Goal: Navigation & Orientation: Find specific page/section

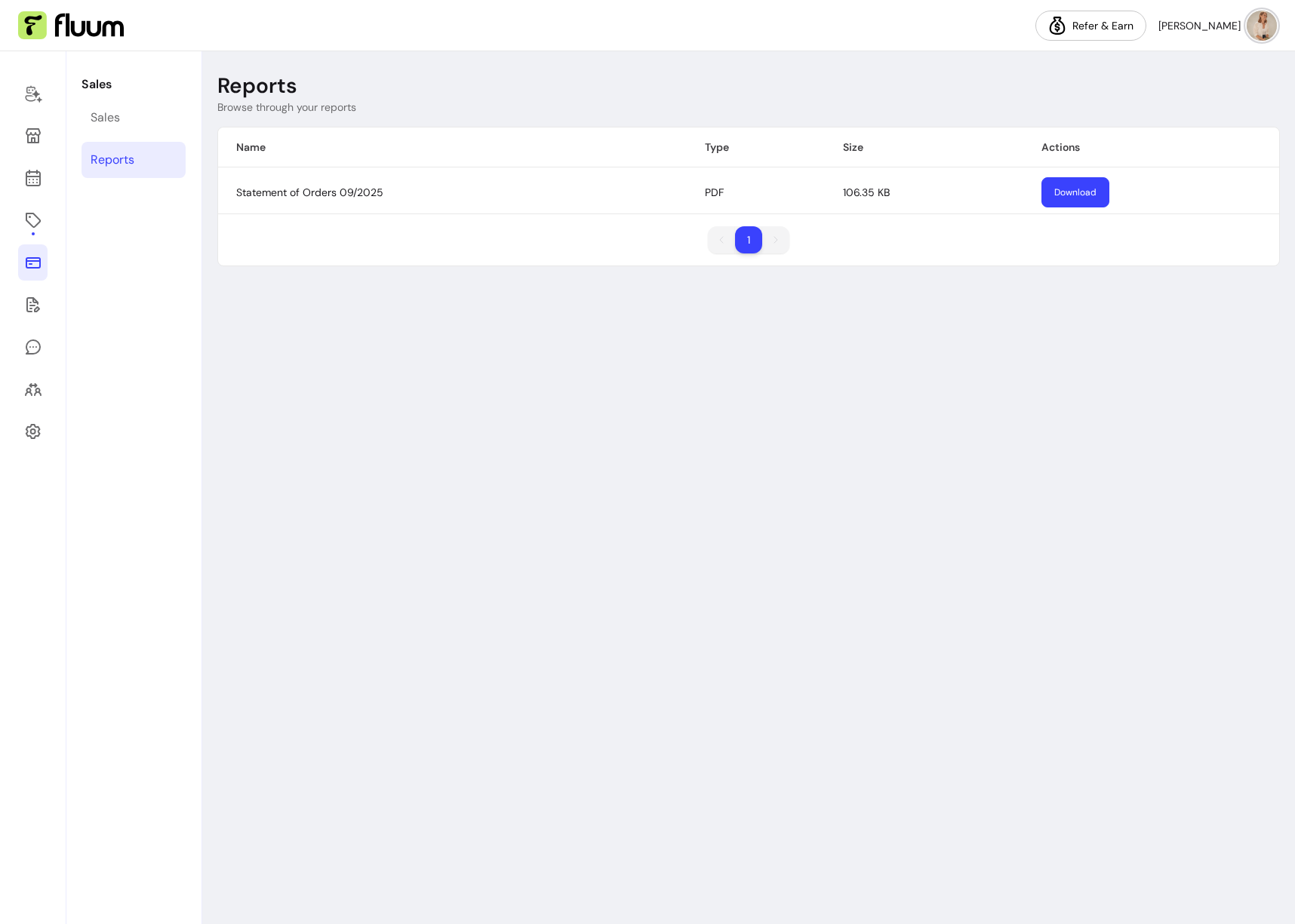
click at [1077, 190] on button "Download" at bounding box center [1075, 192] width 68 height 30
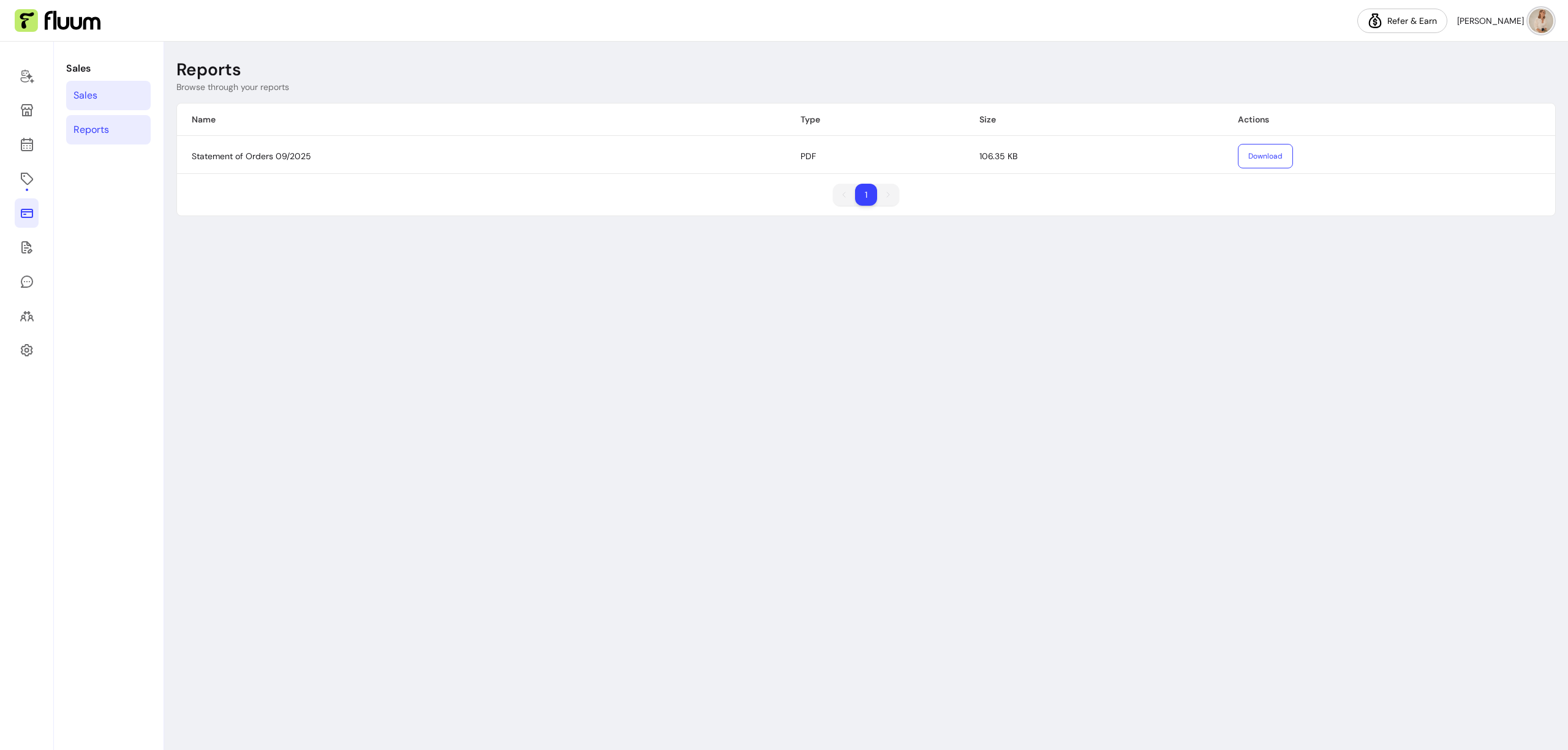
click at [95, 93] on div "Sales" at bounding box center [85, 96] width 24 height 15
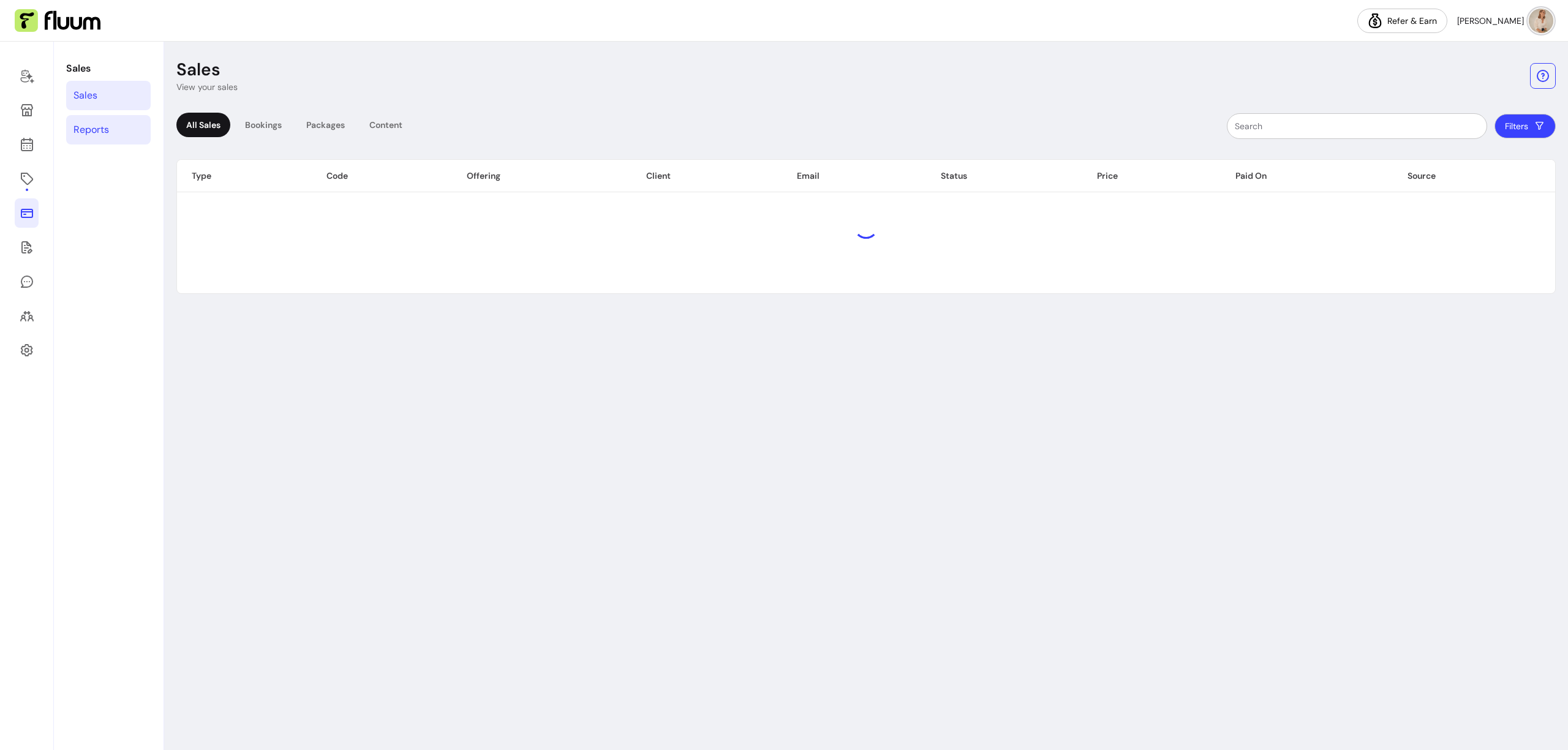
click at [103, 127] on div "Reports" at bounding box center [91, 129] width 35 height 15
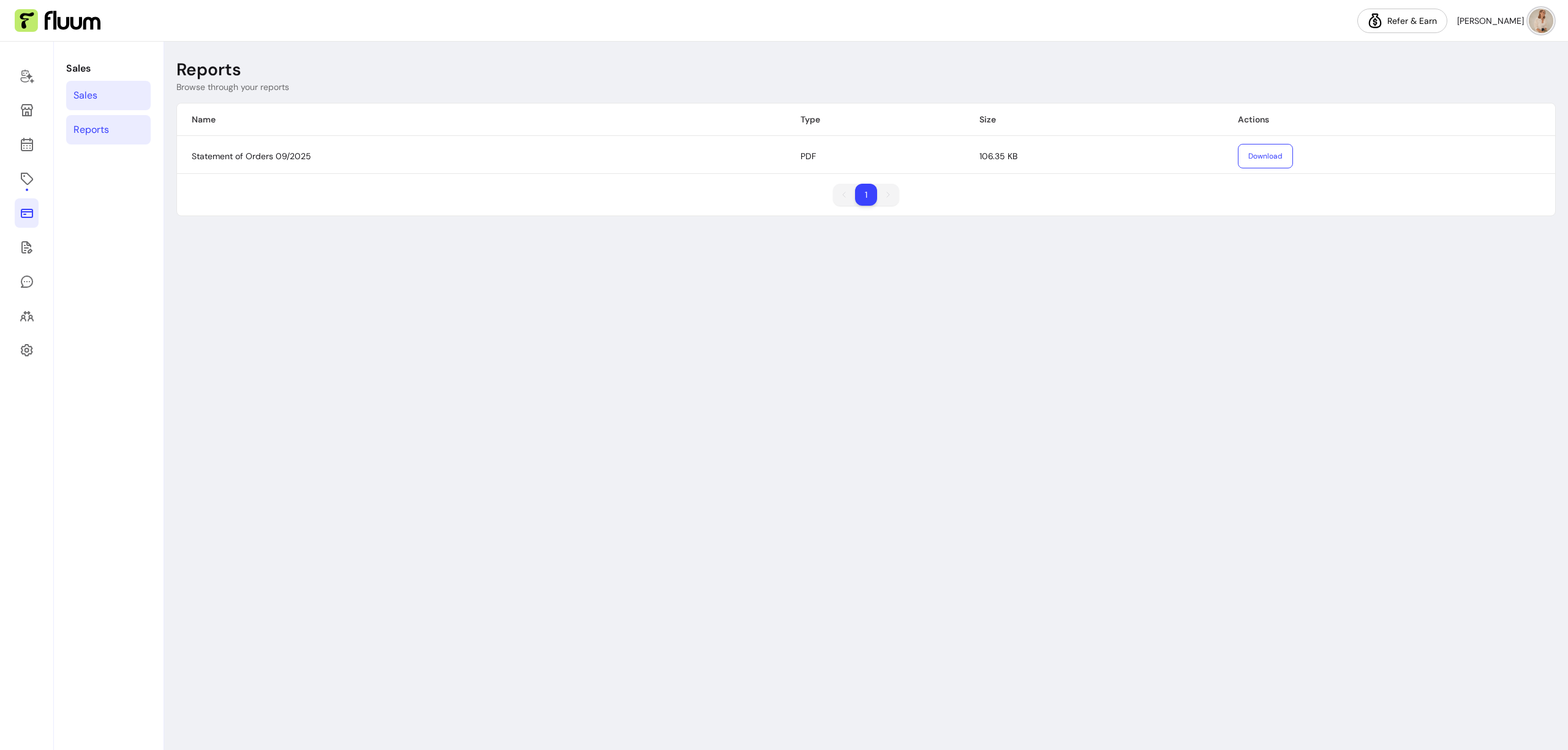
click at [111, 95] on link "Sales" at bounding box center [108, 96] width 85 height 29
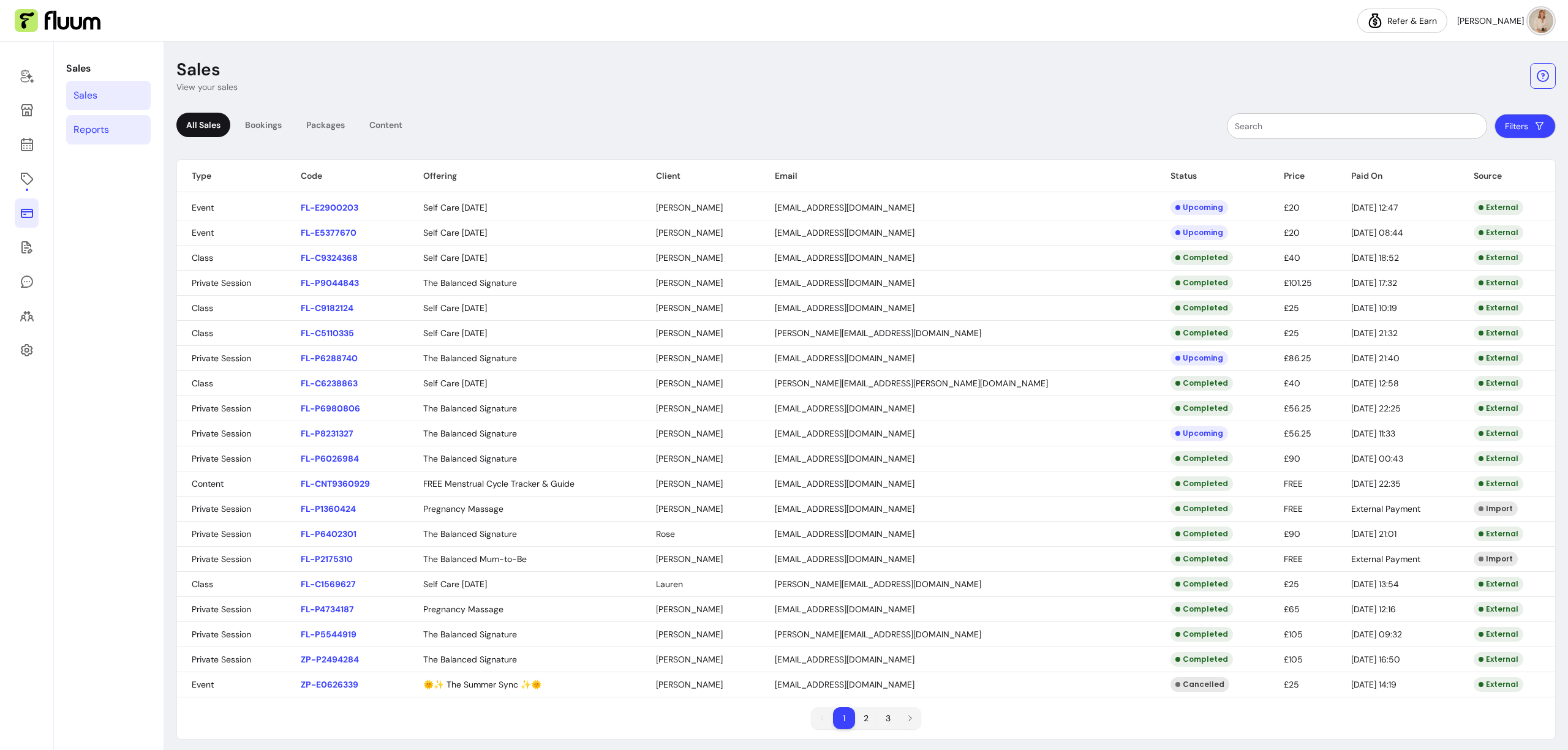
click at [113, 123] on link "Reports" at bounding box center [108, 130] width 85 height 29
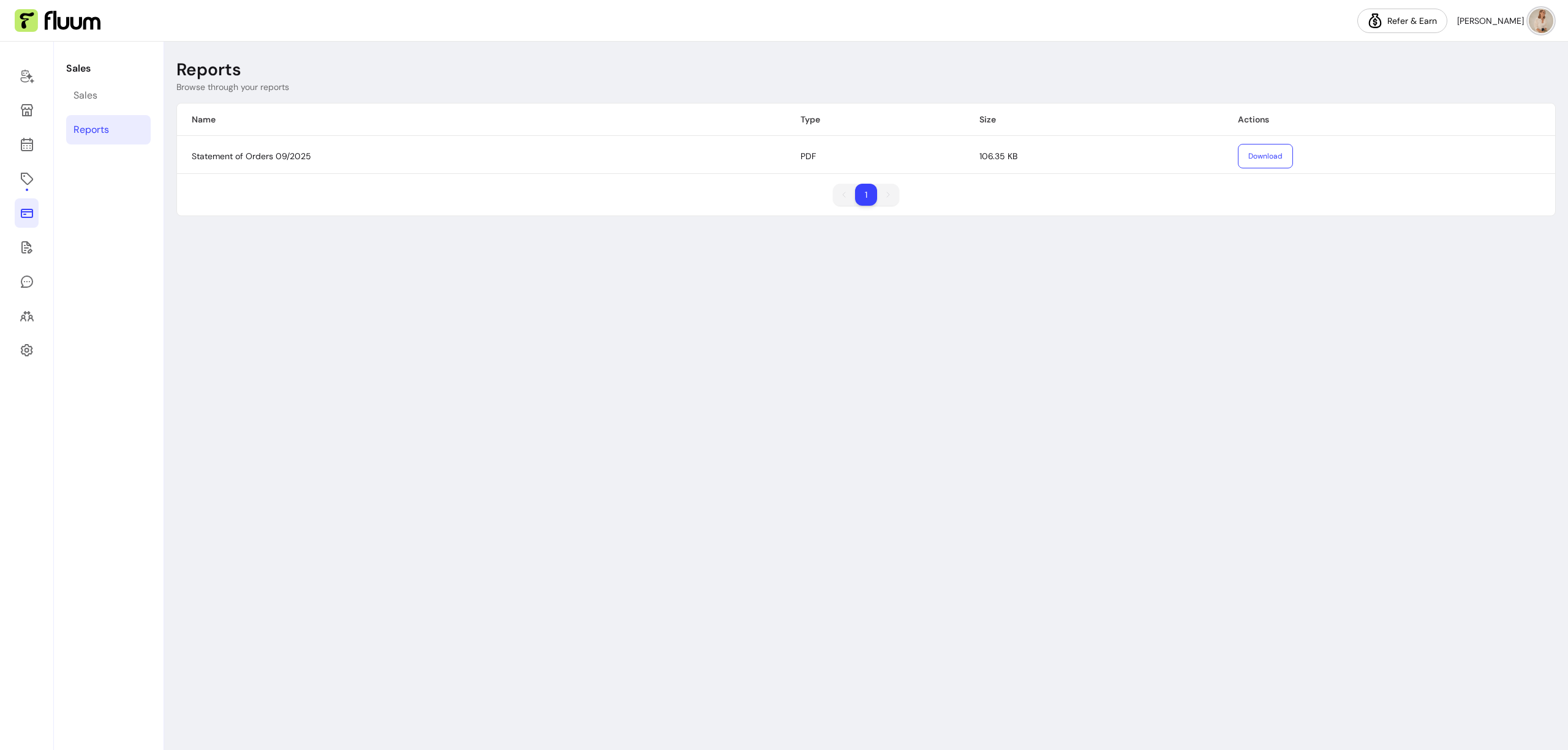
click at [1024, 445] on div "Reports Browse through your reports Name Type Size Actions Statement of Orders …" at bounding box center [866, 396] width 1404 height 708
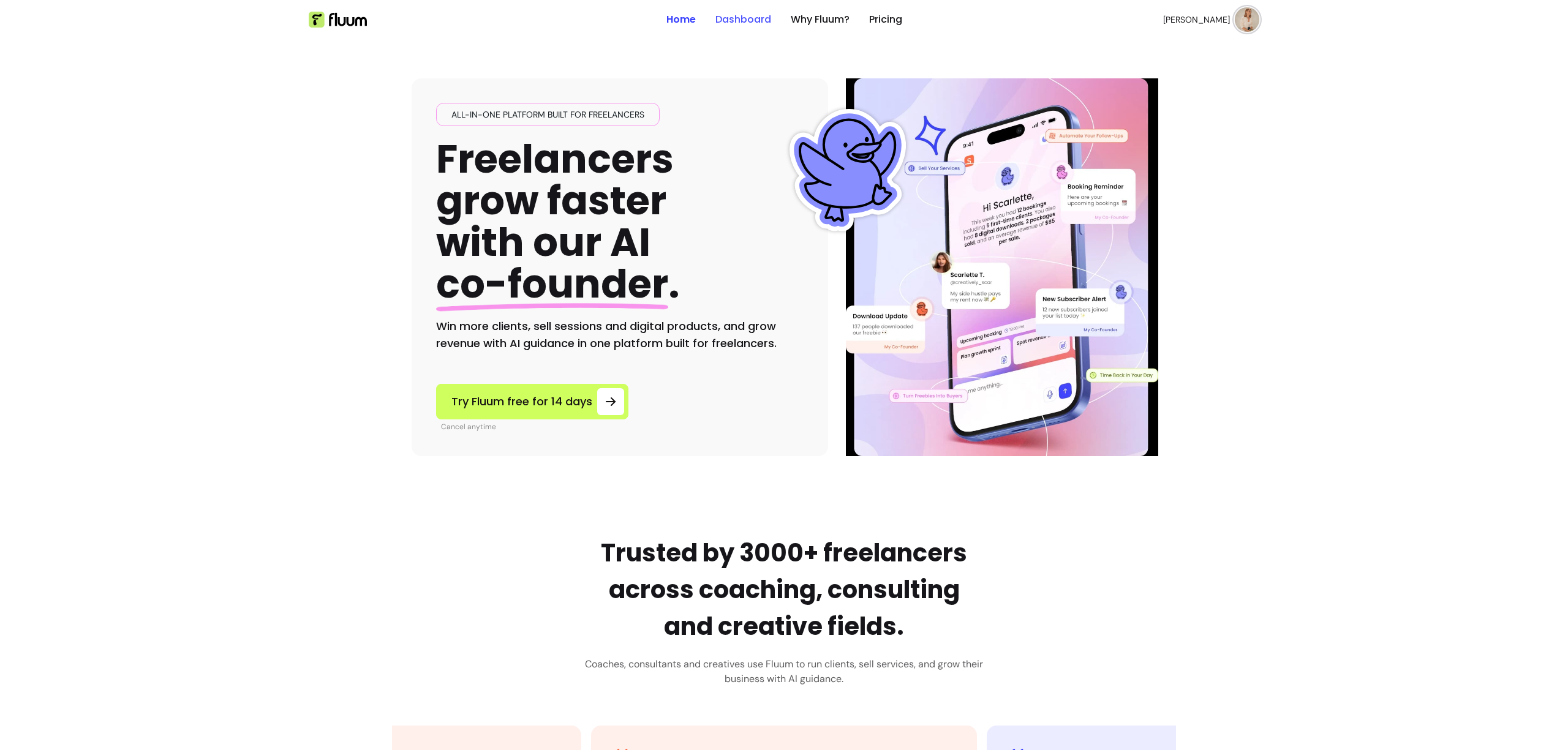
click at [753, 20] on link "Dashboard" at bounding box center [743, 19] width 56 height 15
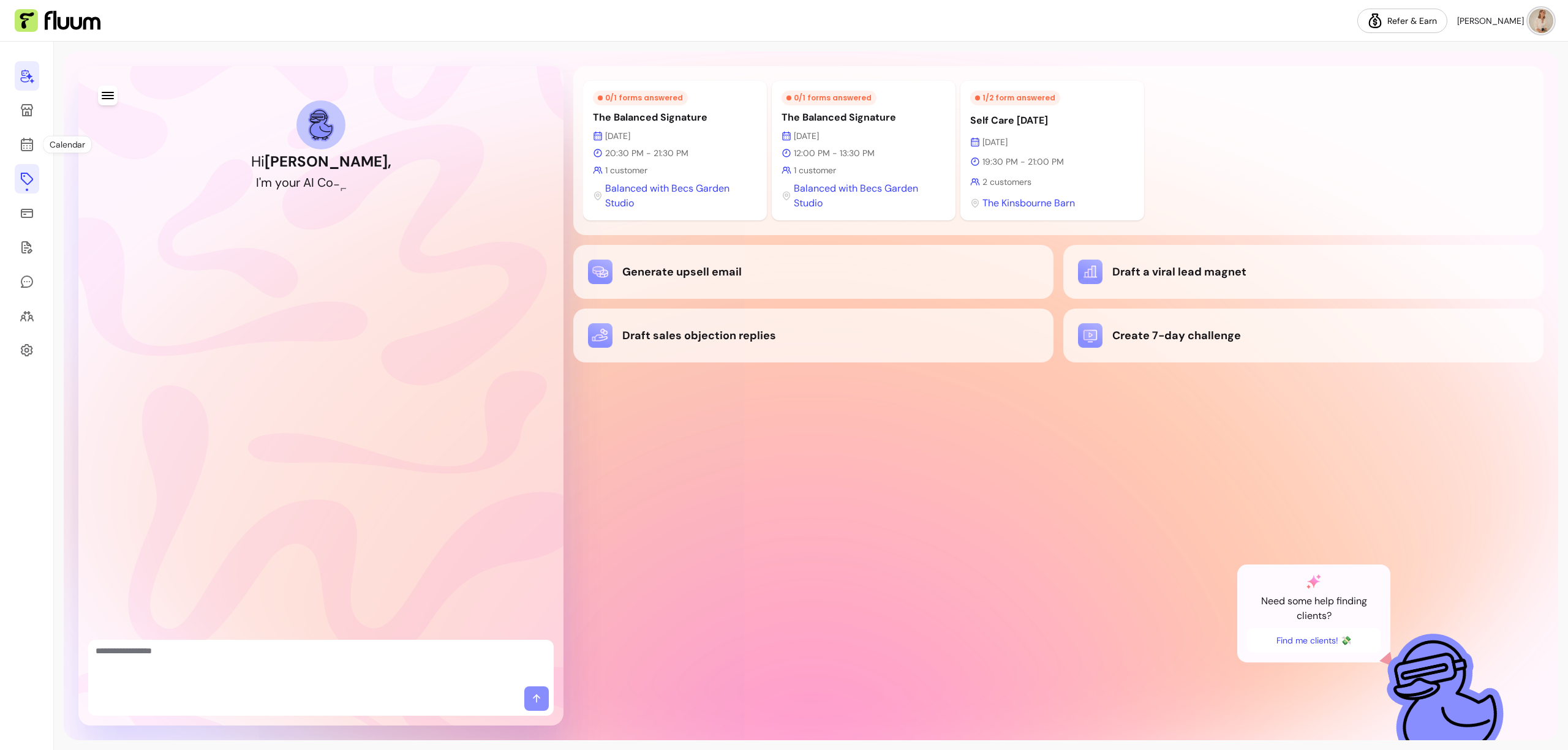
click at [28, 169] on link at bounding box center [27, 179] width 24 height 29
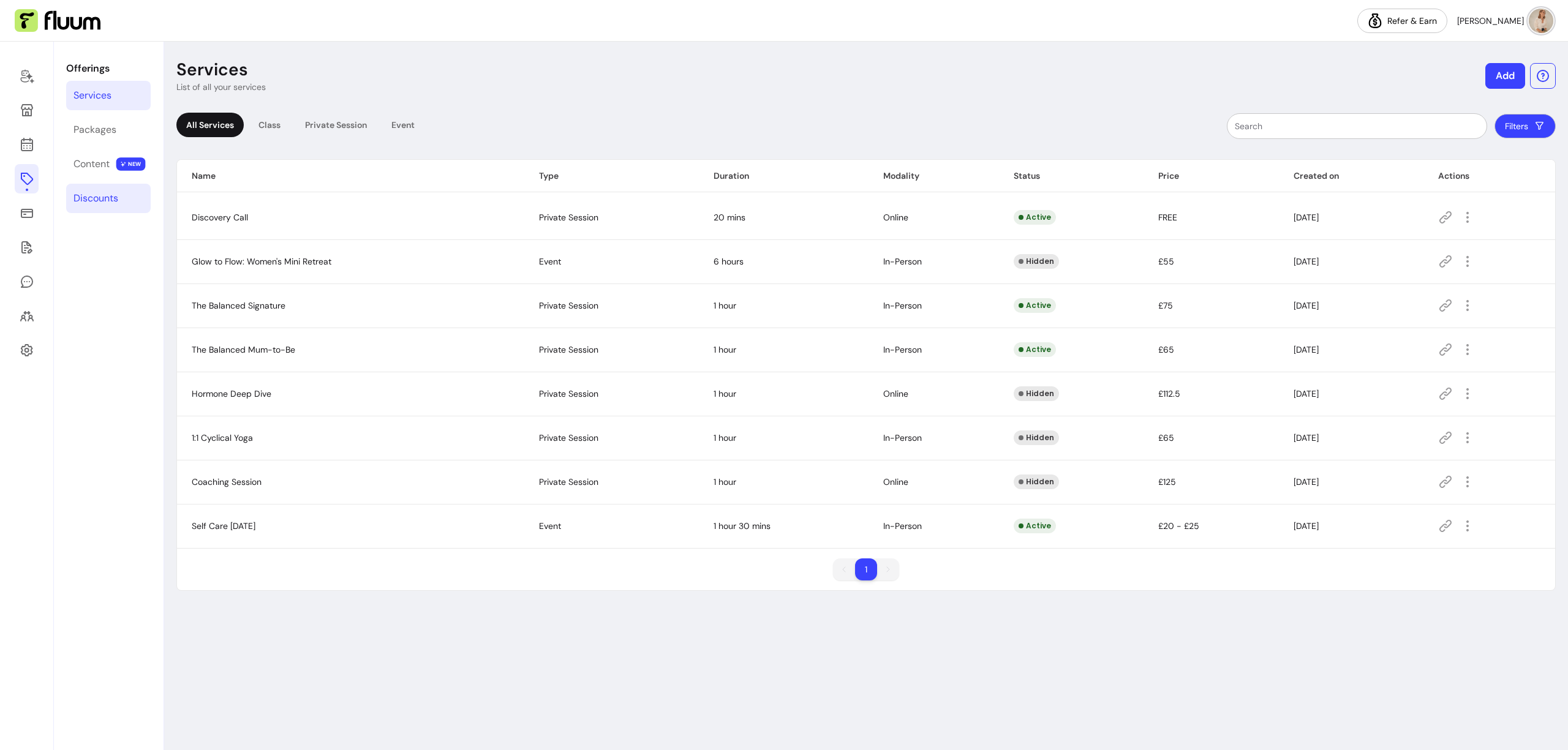
click at [92, 197] on div "Discounts" at bounding box center [96, 198] width 45 height 15
